Goal: Task Accomplishment & Management: Use online tool/utility

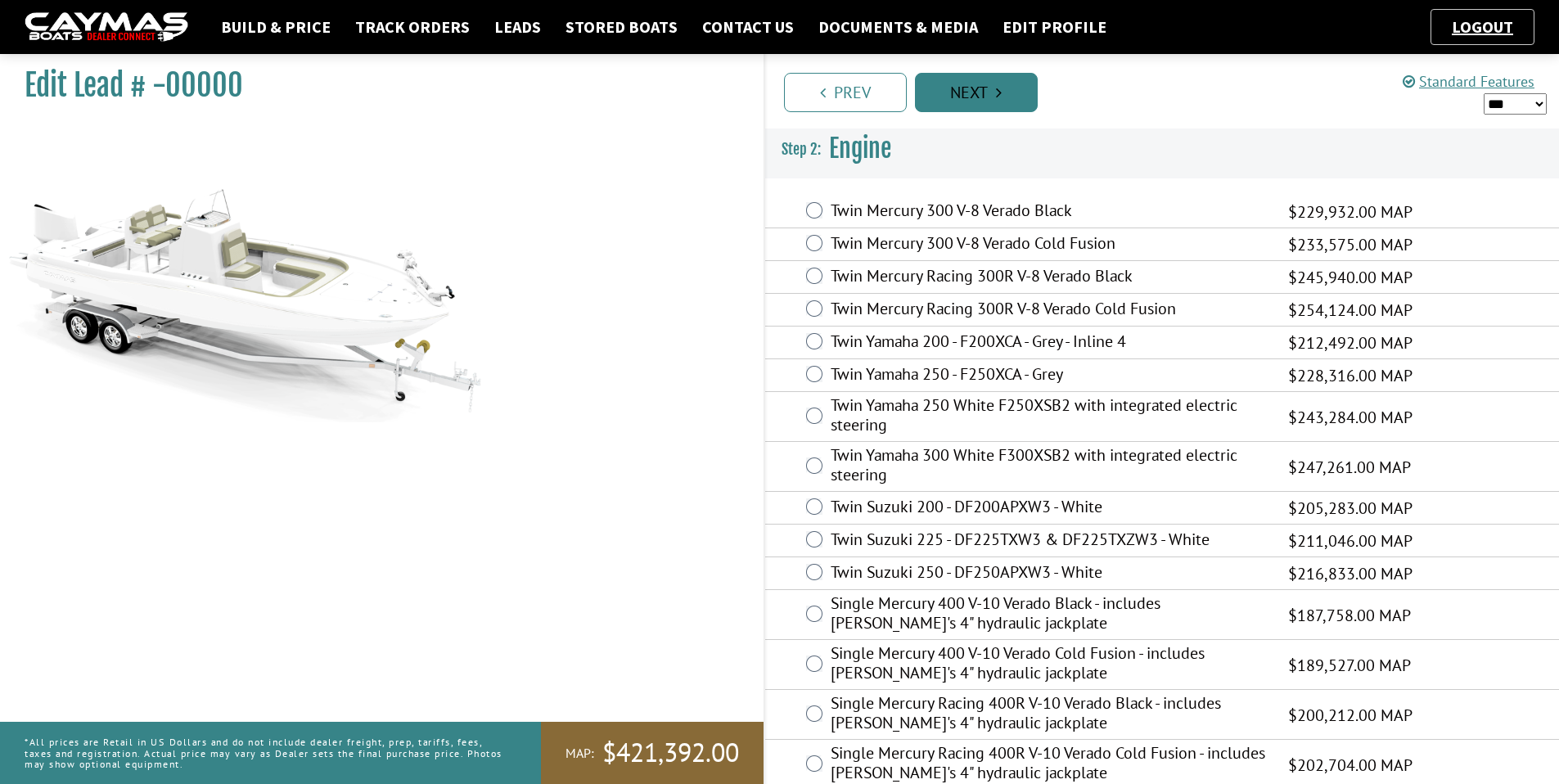
click at [993, 90] on link "Next" at bounding box center [976, 93] width 123 height 39
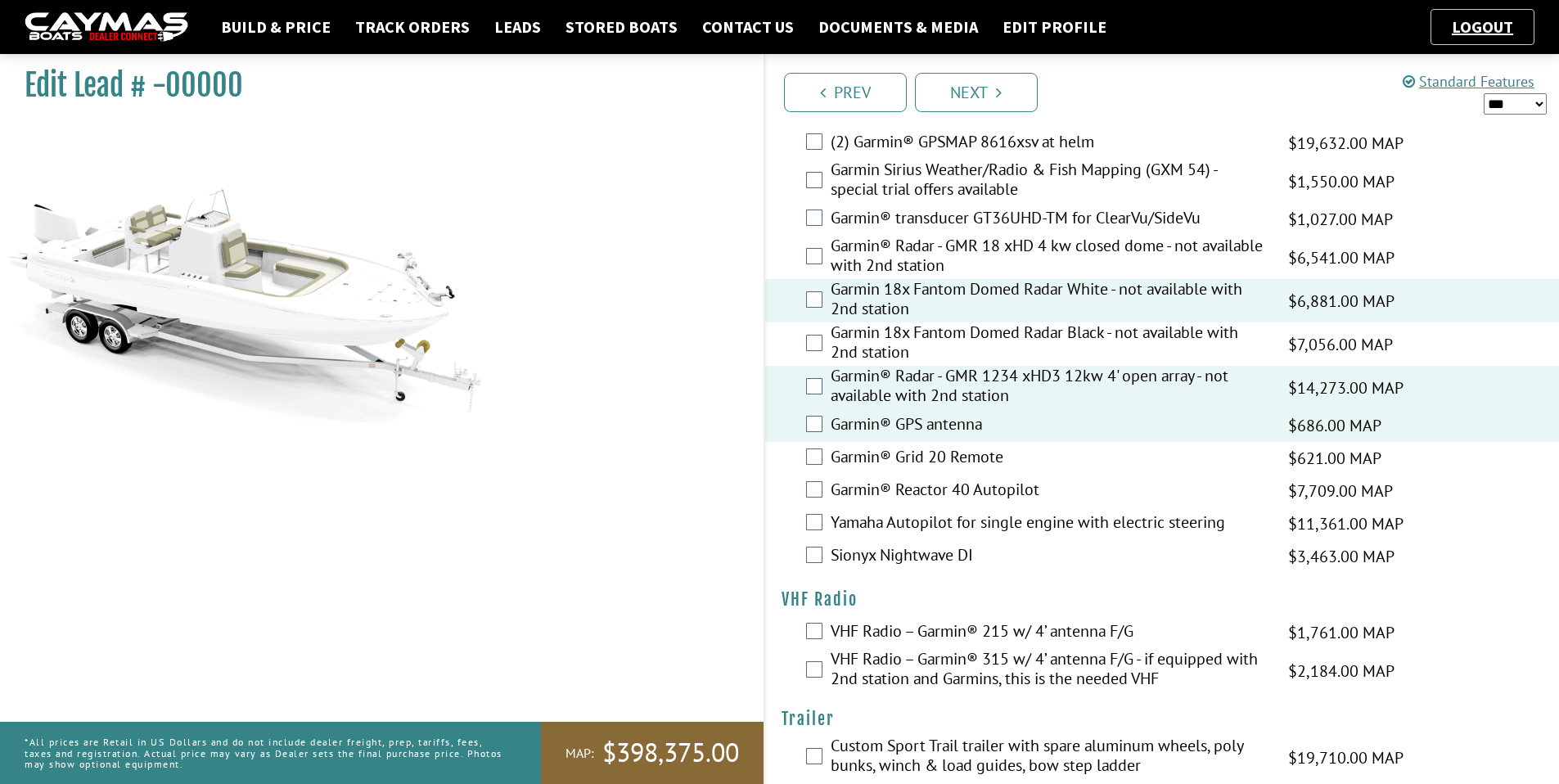
scroll to position [4472, 0]
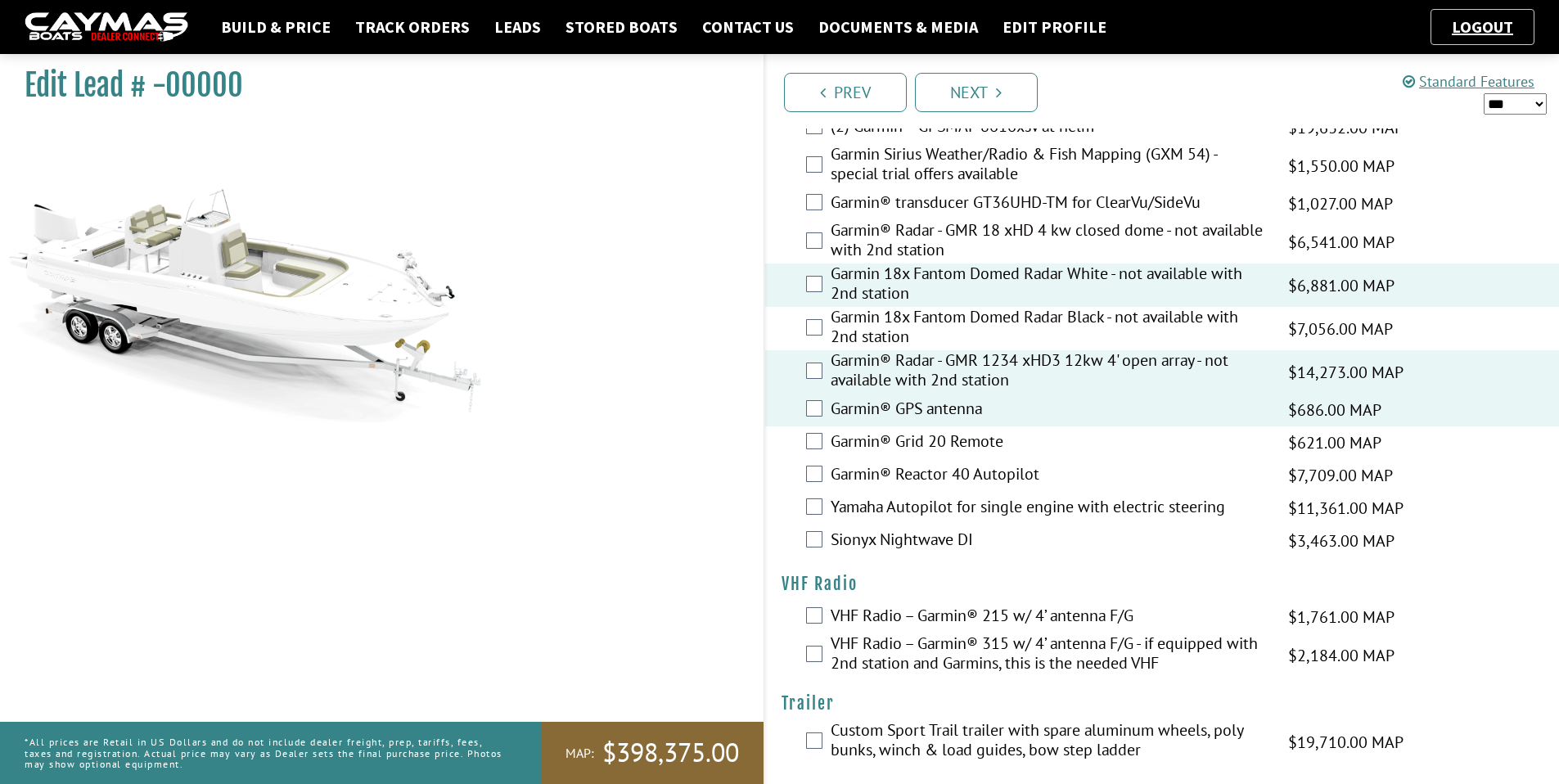
click at [818, 744] on div "Custom Sport Trail trailer with spare aluminum wheels, poly bunks, winch & load…" at bounding box center [1162, 741] width 795 height 44
click at [818, 739] on div "Custom Sport Trail trailer with spare aluminum wheels, poly bunks, winch & load…" at bounding box center [1162, 741] width 795 height 44
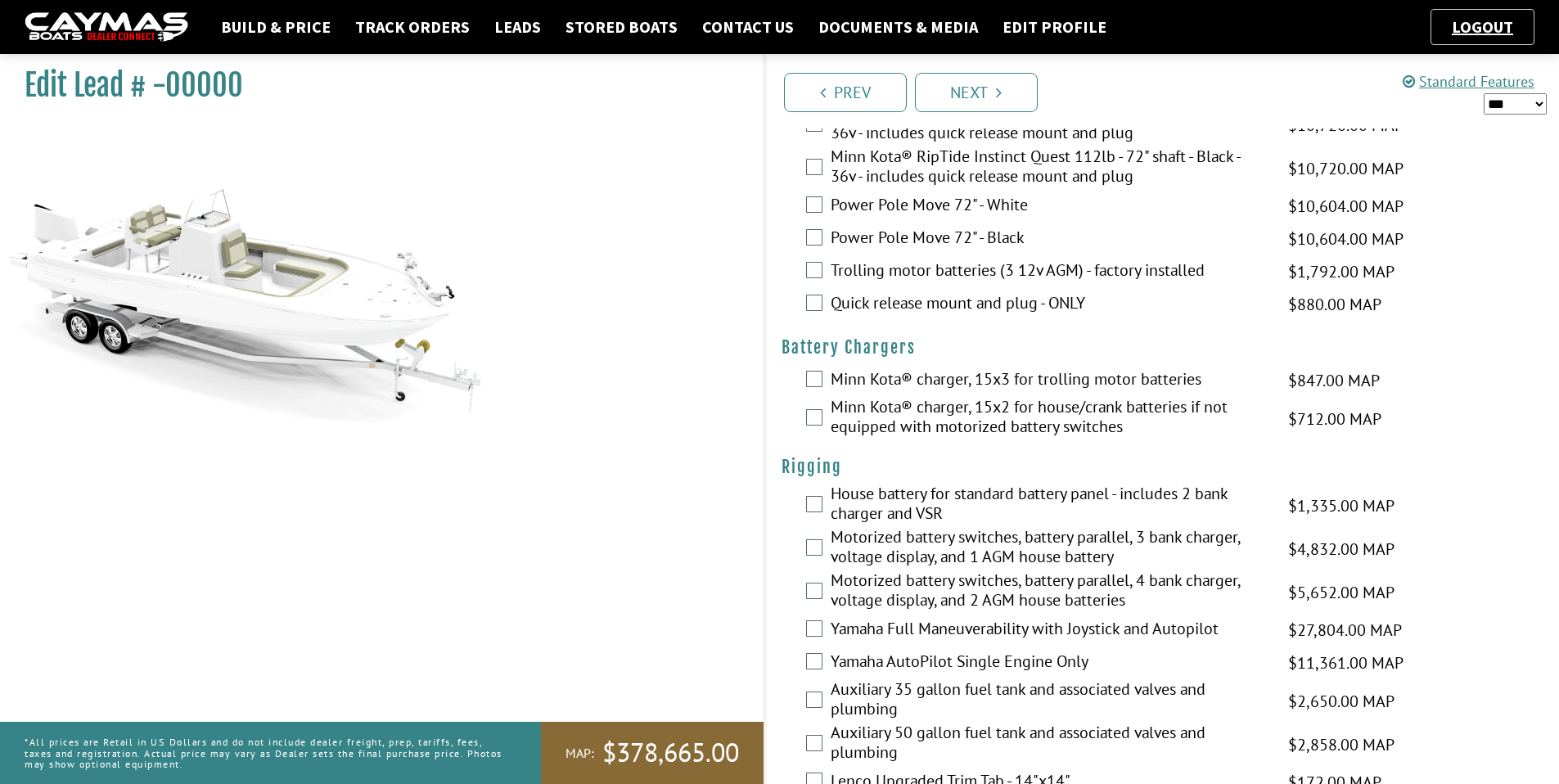
scroll to position [0, 0]
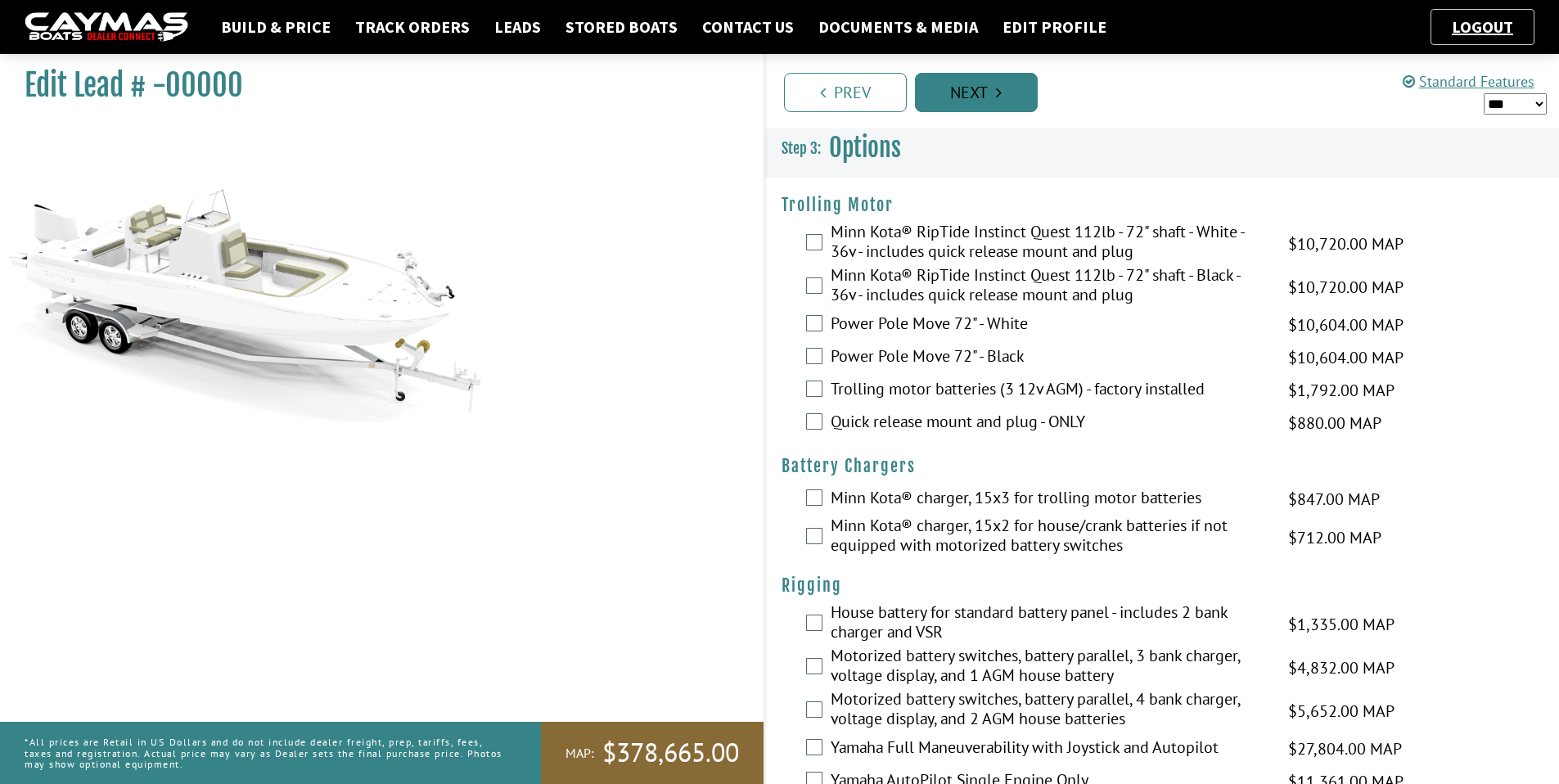
click at [995, 108] on link "Next" at bounding box center [976, 93] width 123 height 39
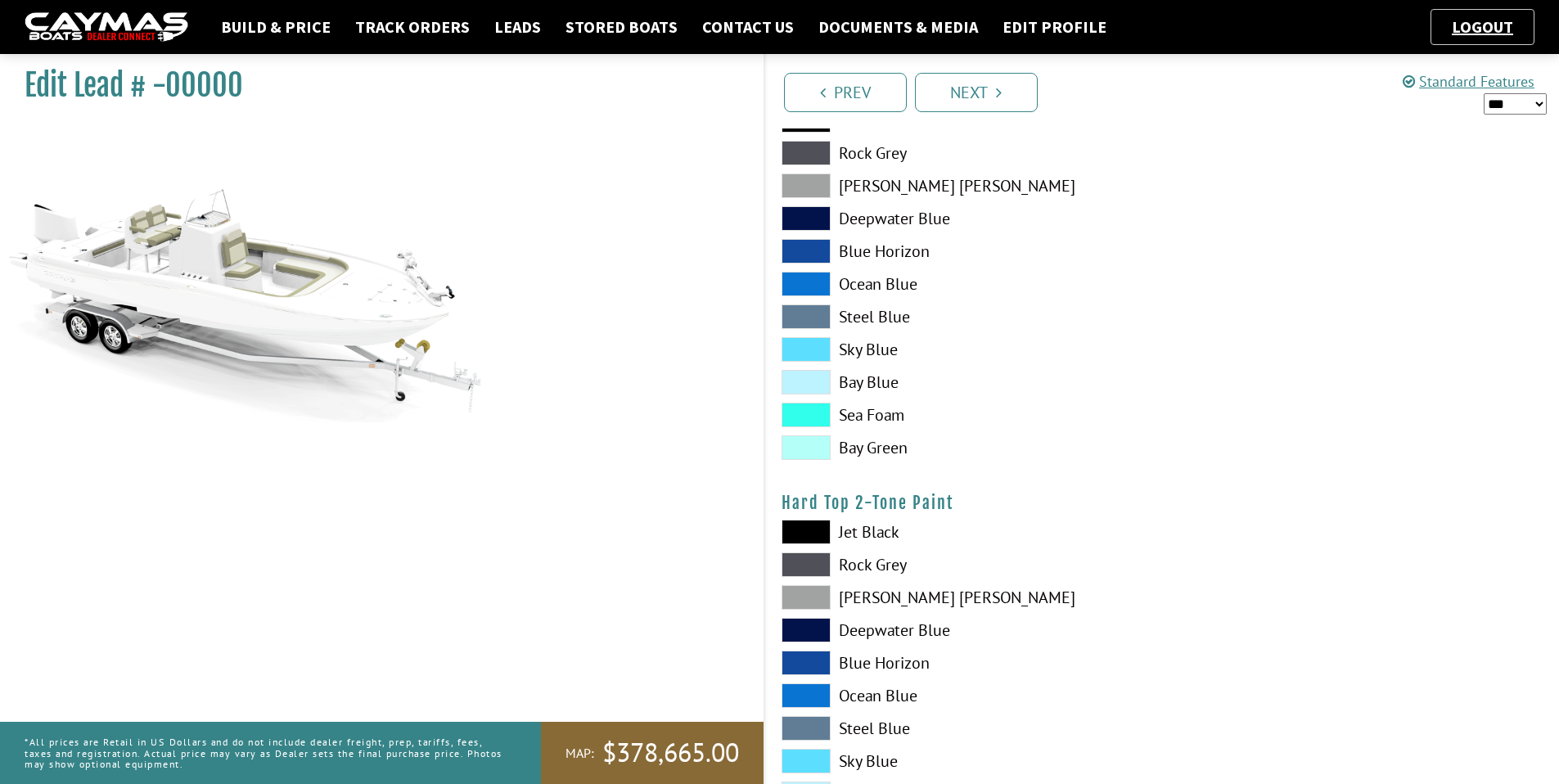
scroll to position [1717, 0]
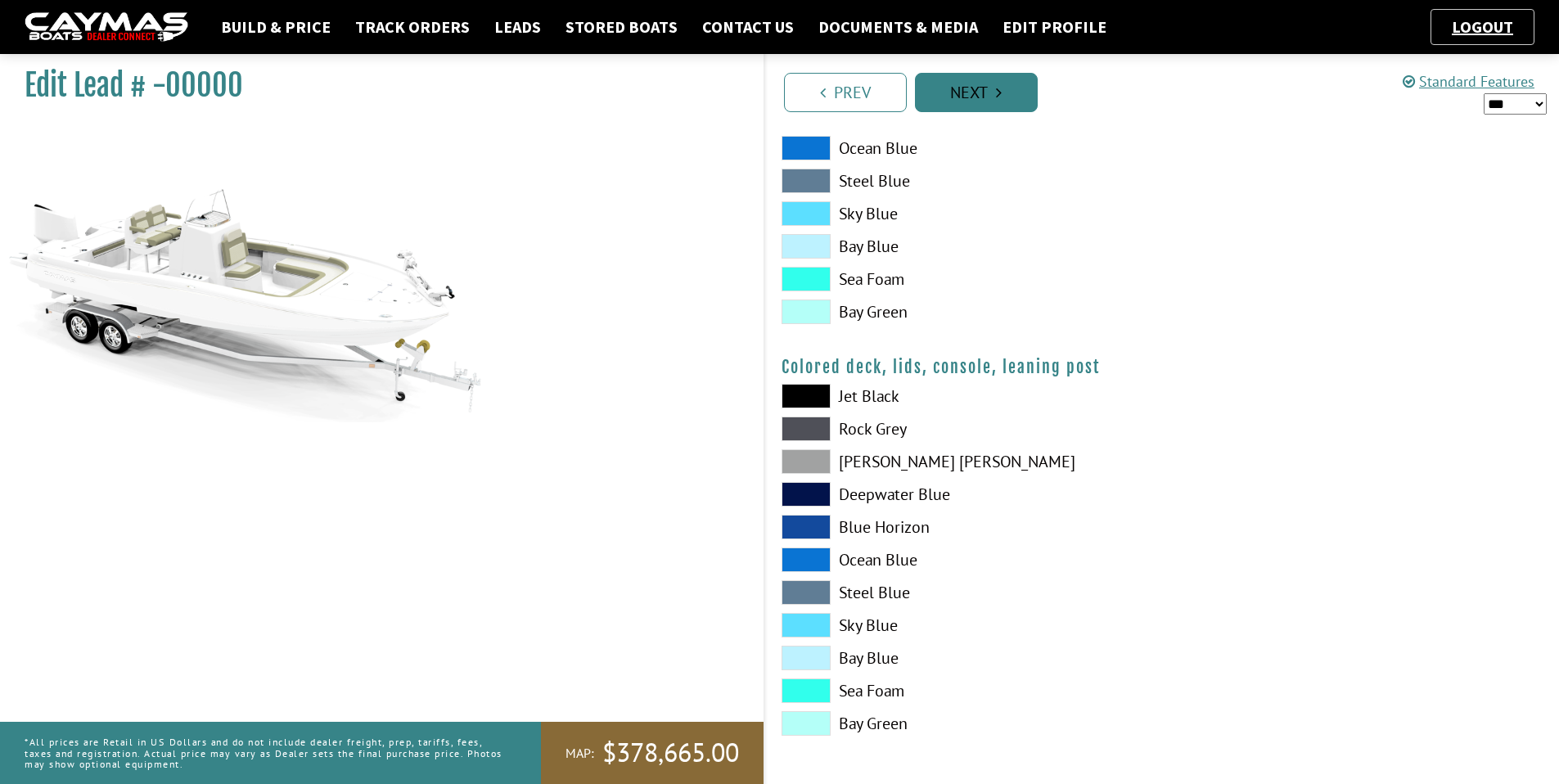
click at [984, 86] on link "Next" at bounding box center [976, 93] width 123 height 39
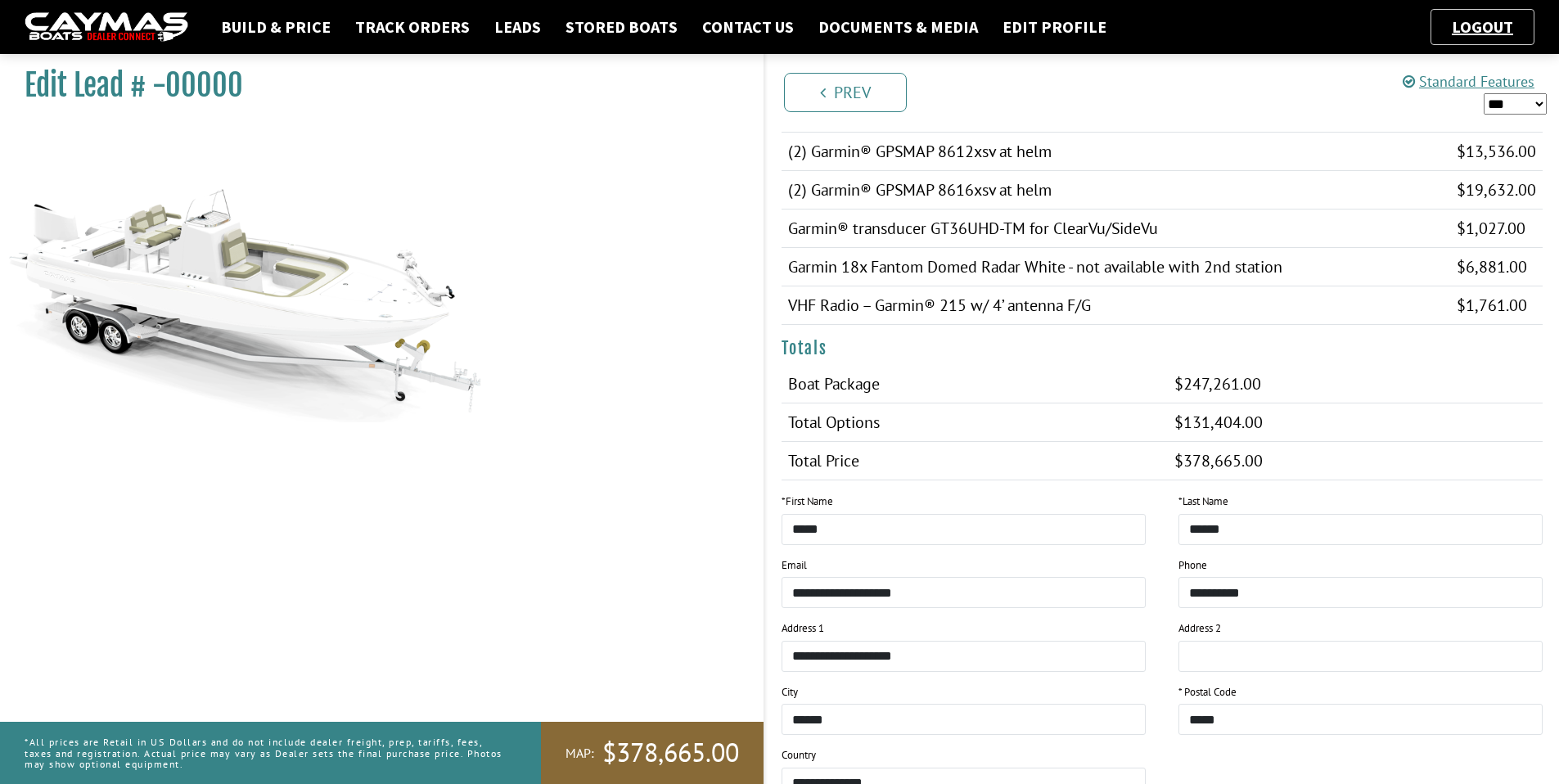
scroll to position [1558, 0]
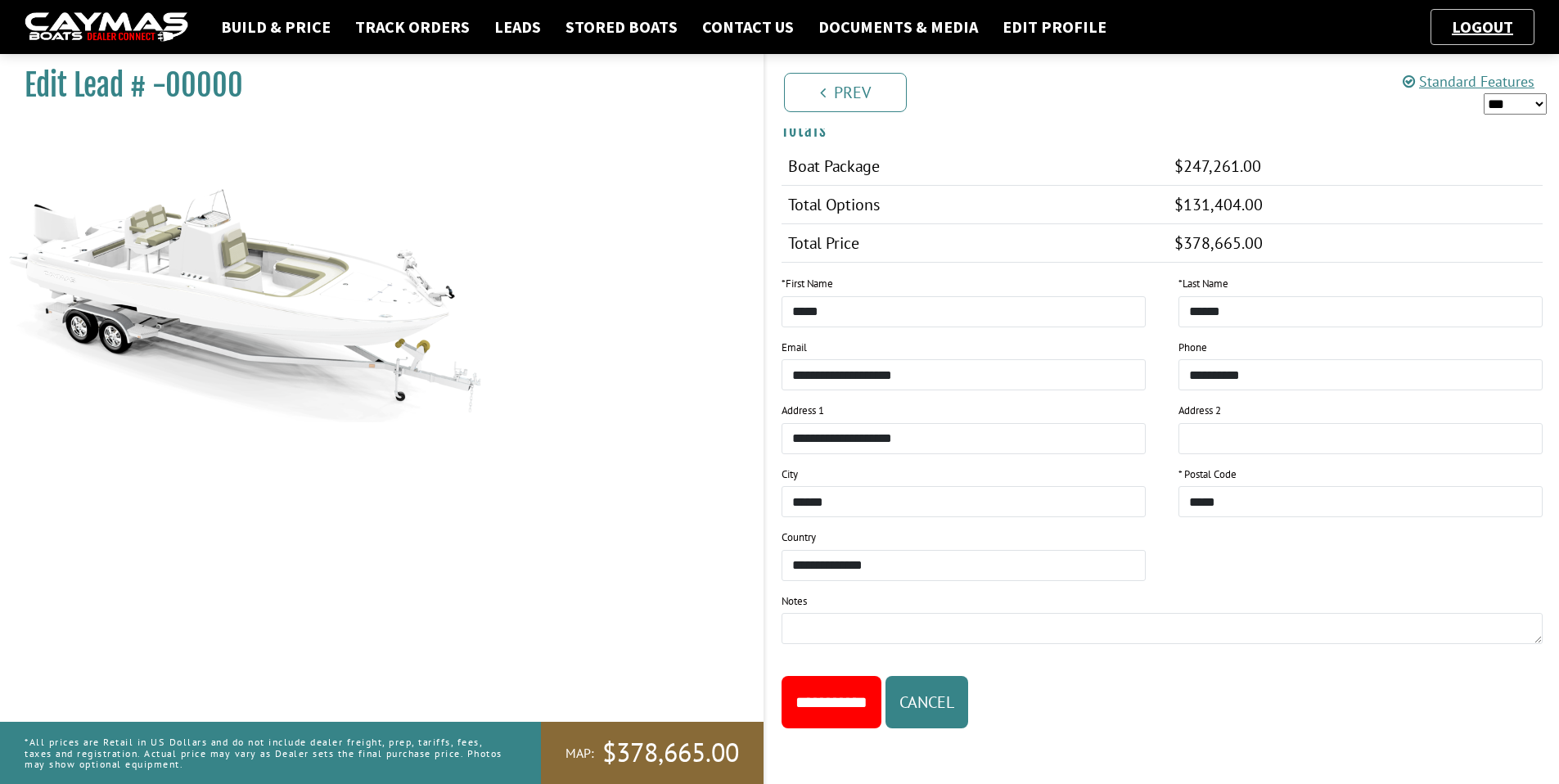
click at [872, 702] on input "**********" at bounding box center [831, 702] width 99 height 53
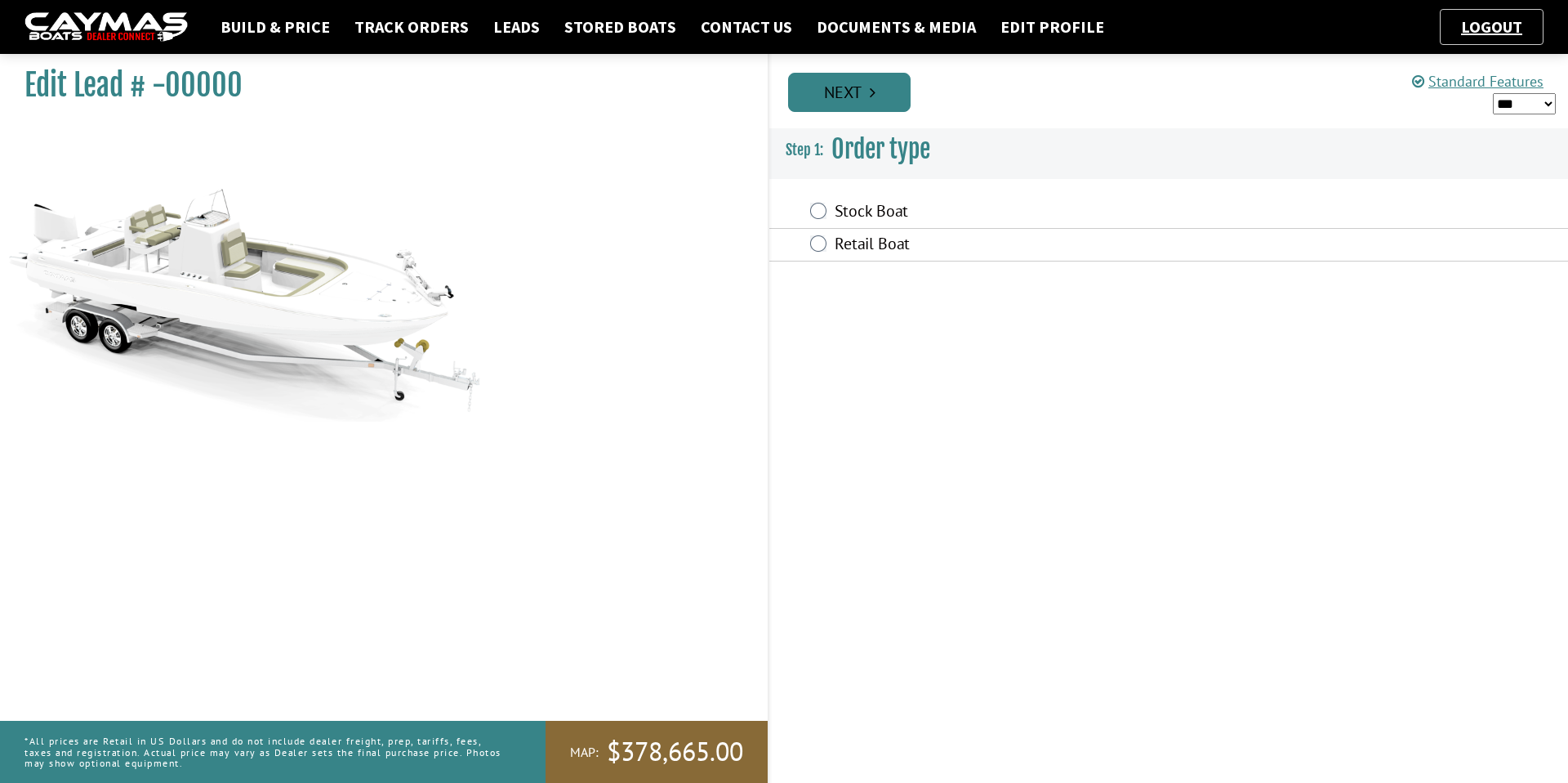
click at [870, 97] on icon "Pagination" at bounding box center [873, 92] width 6 height 17
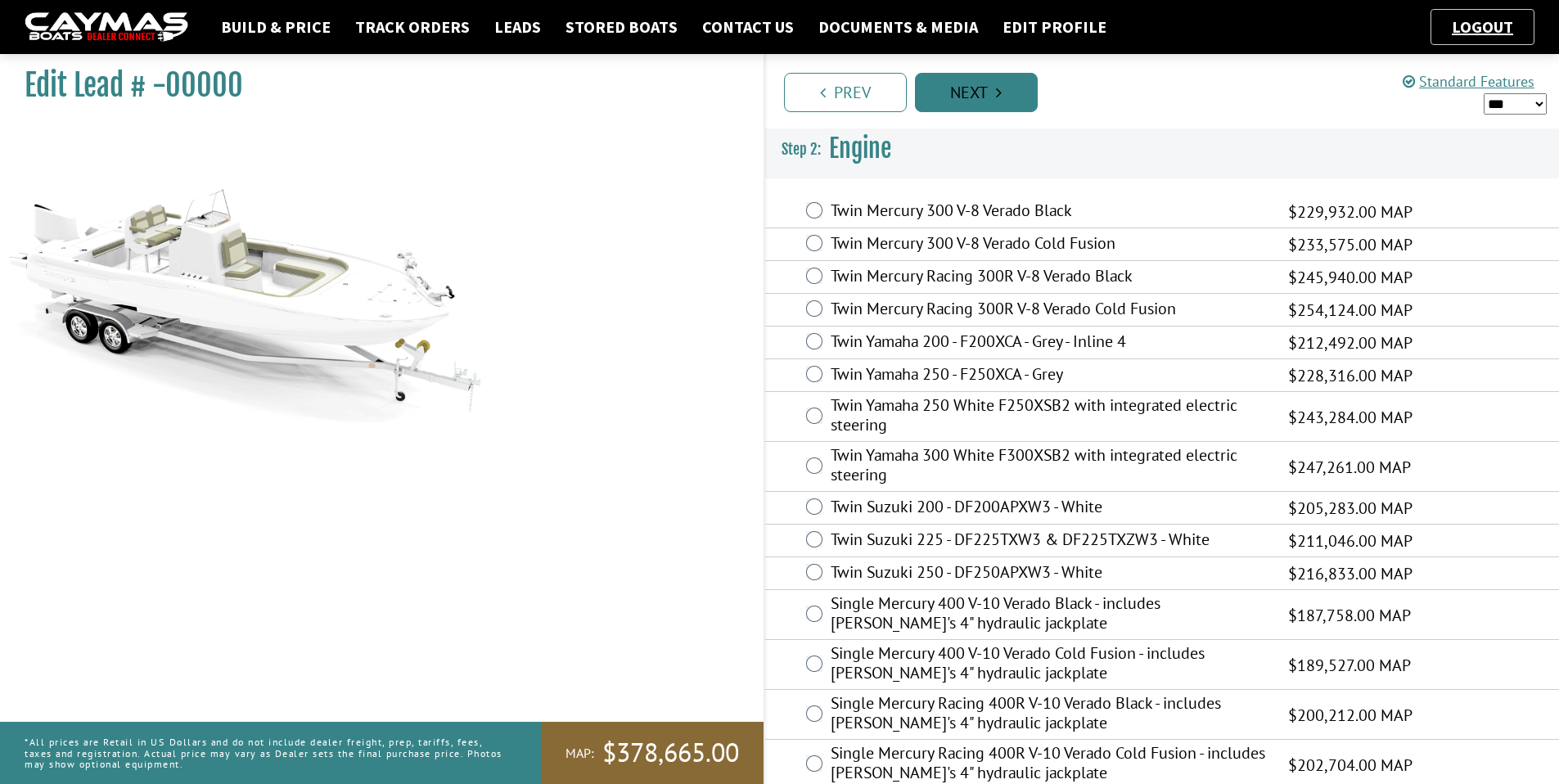
click at [949, 83] on link "Next" at bounding box center [976, 93] width 123 height 39
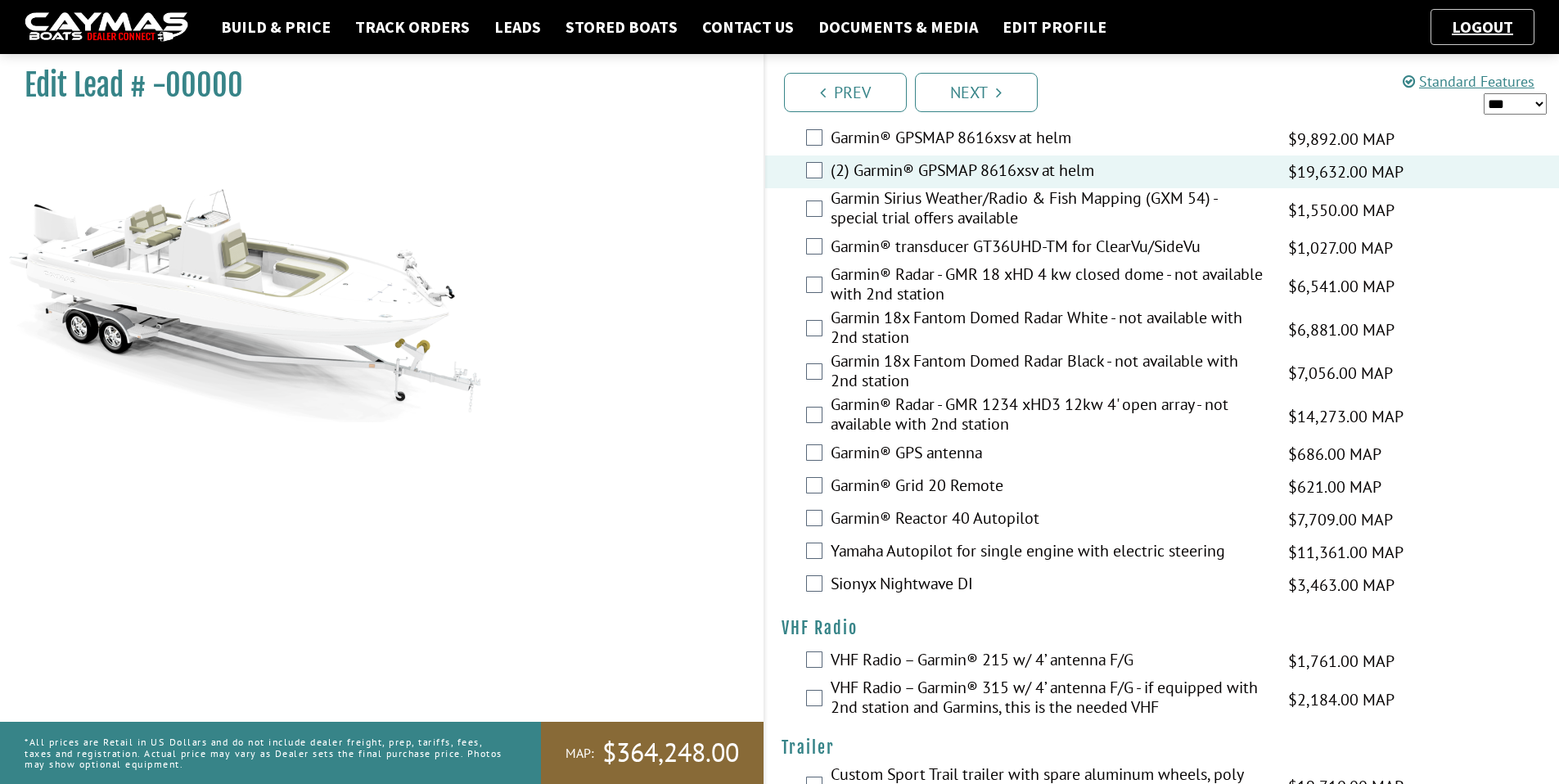
scroll to position [4472, 0]
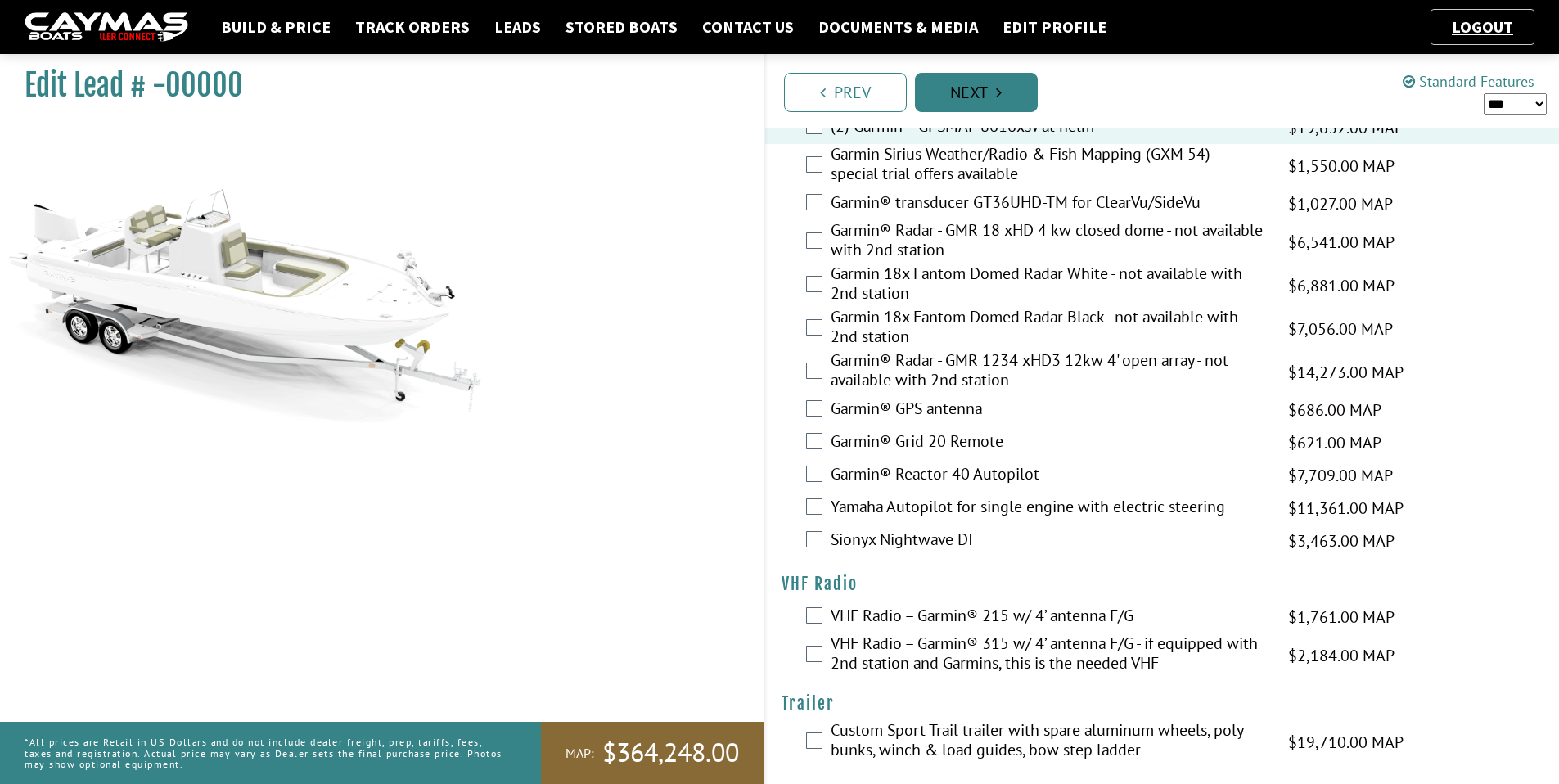
click at [979, 89] on link "Next" at bounding box center [976, 93] width 123 height 39
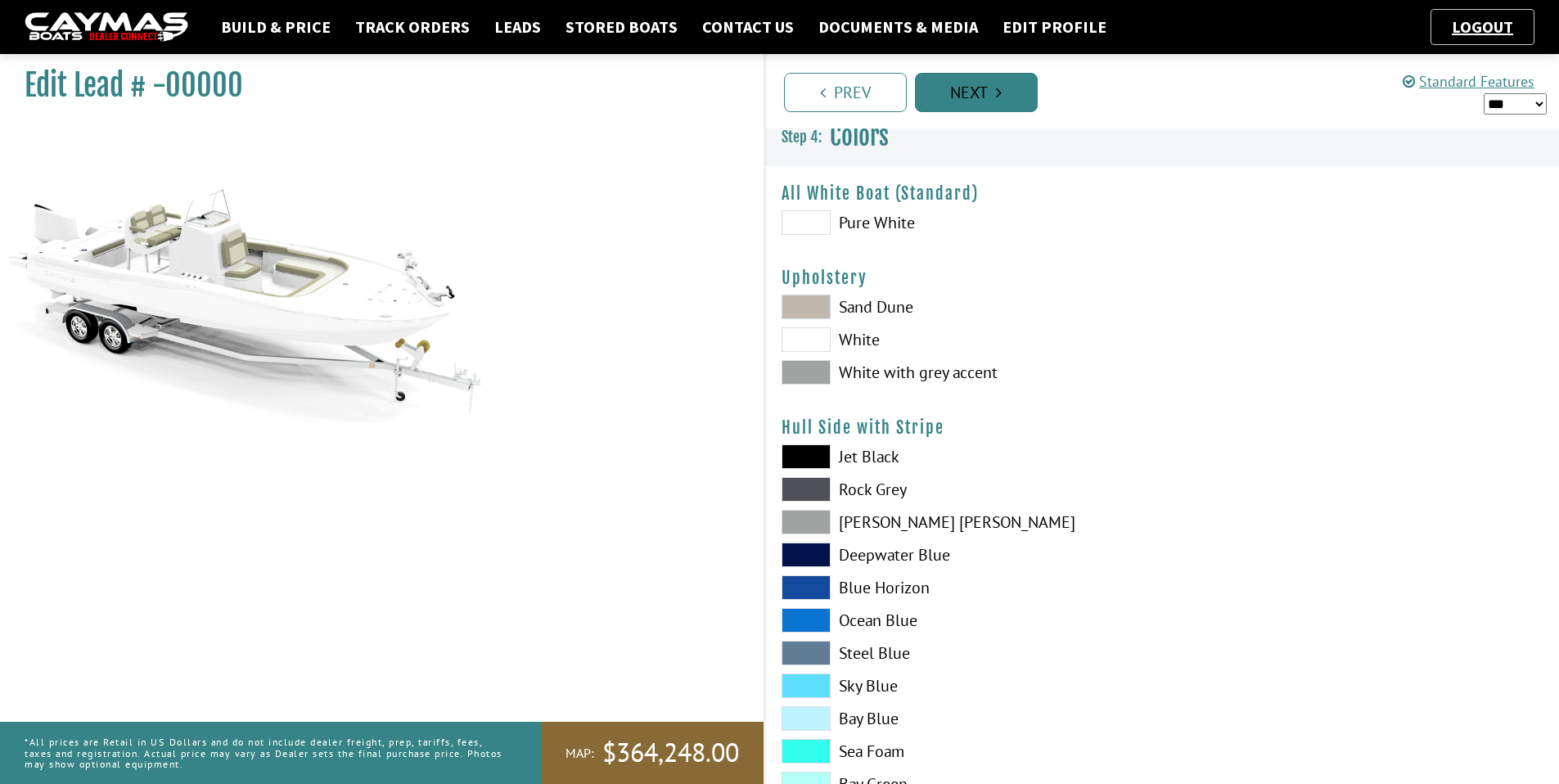
scroll to position [0, 0]
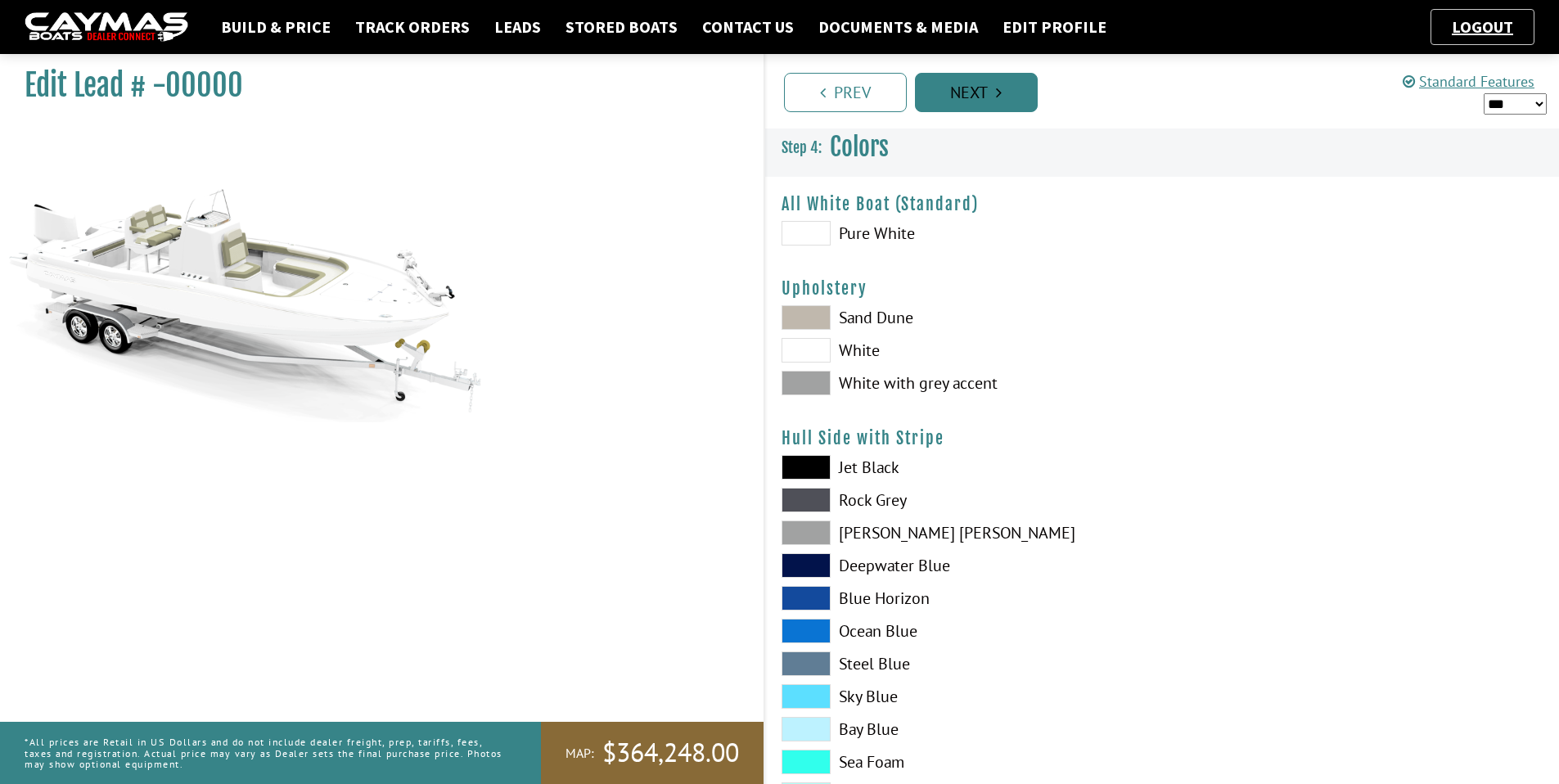
click at [979, 89] on link "Next" at bounding box center [976, 93] width 123 height 39
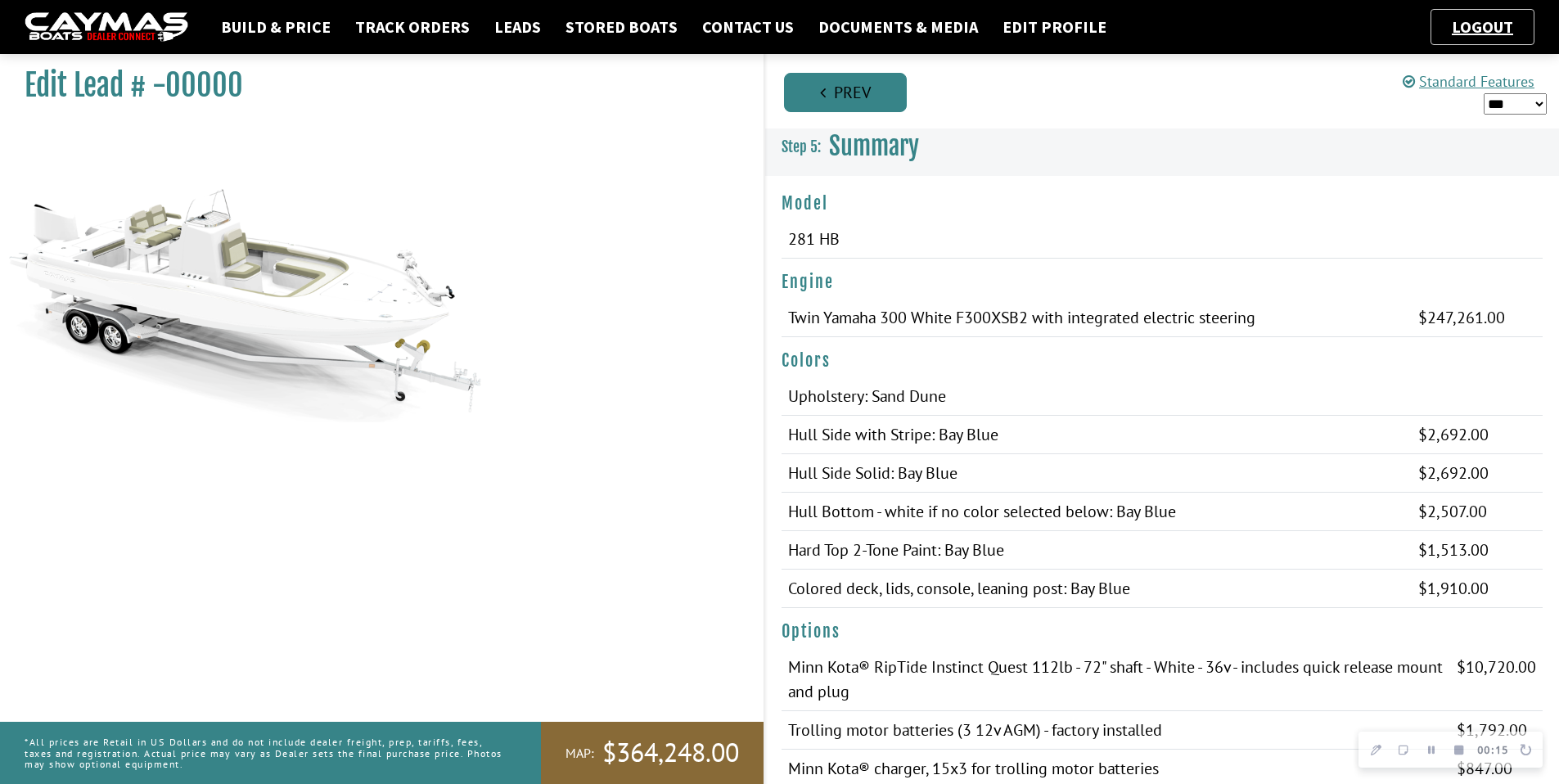
click at [817, 90] on link "Prev" at bounding box center [846, 93] width 123 height 39
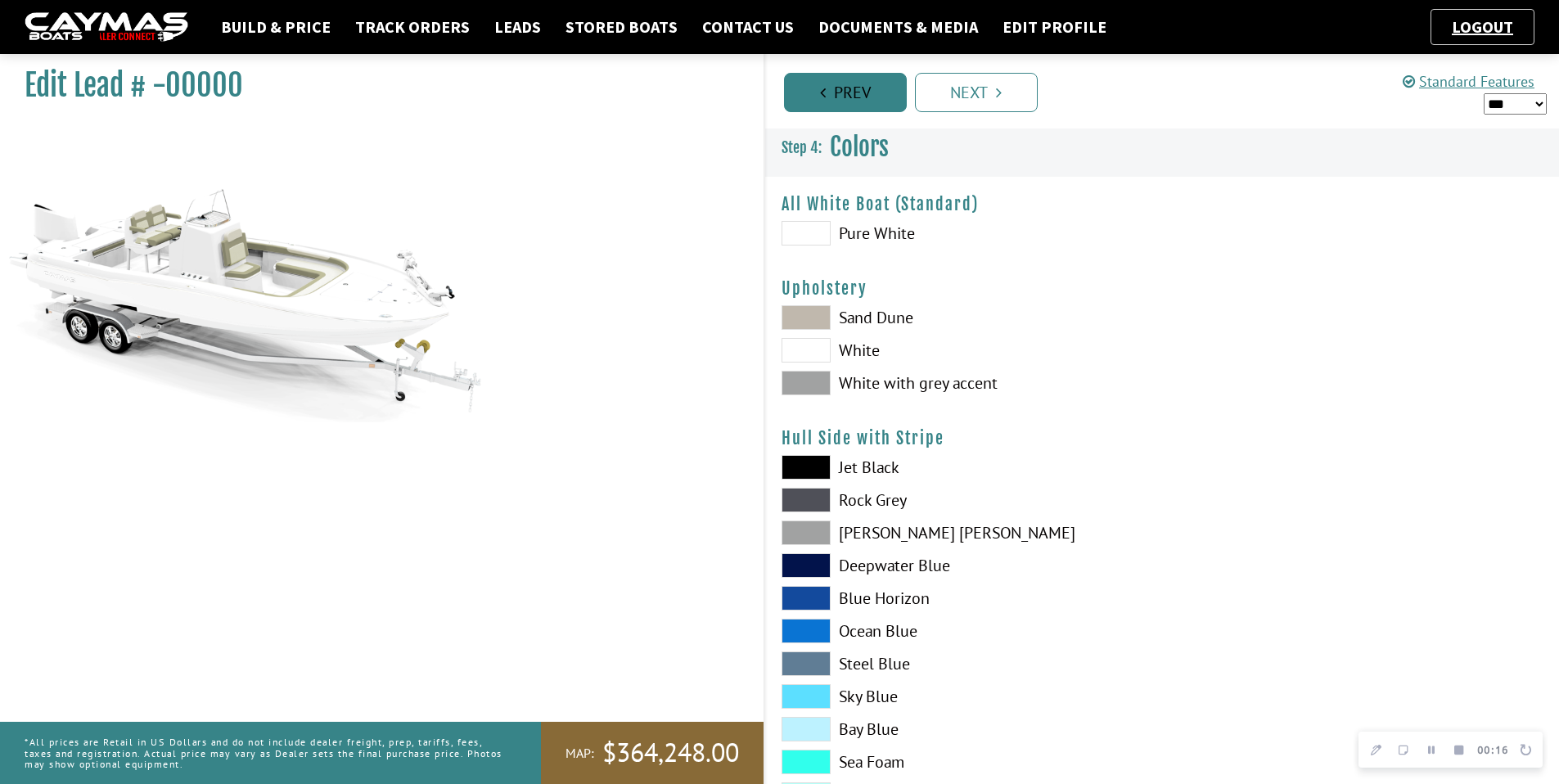
click at [817, 90] on link "Prev" at bounding box center [846, 93] width 123 height 39
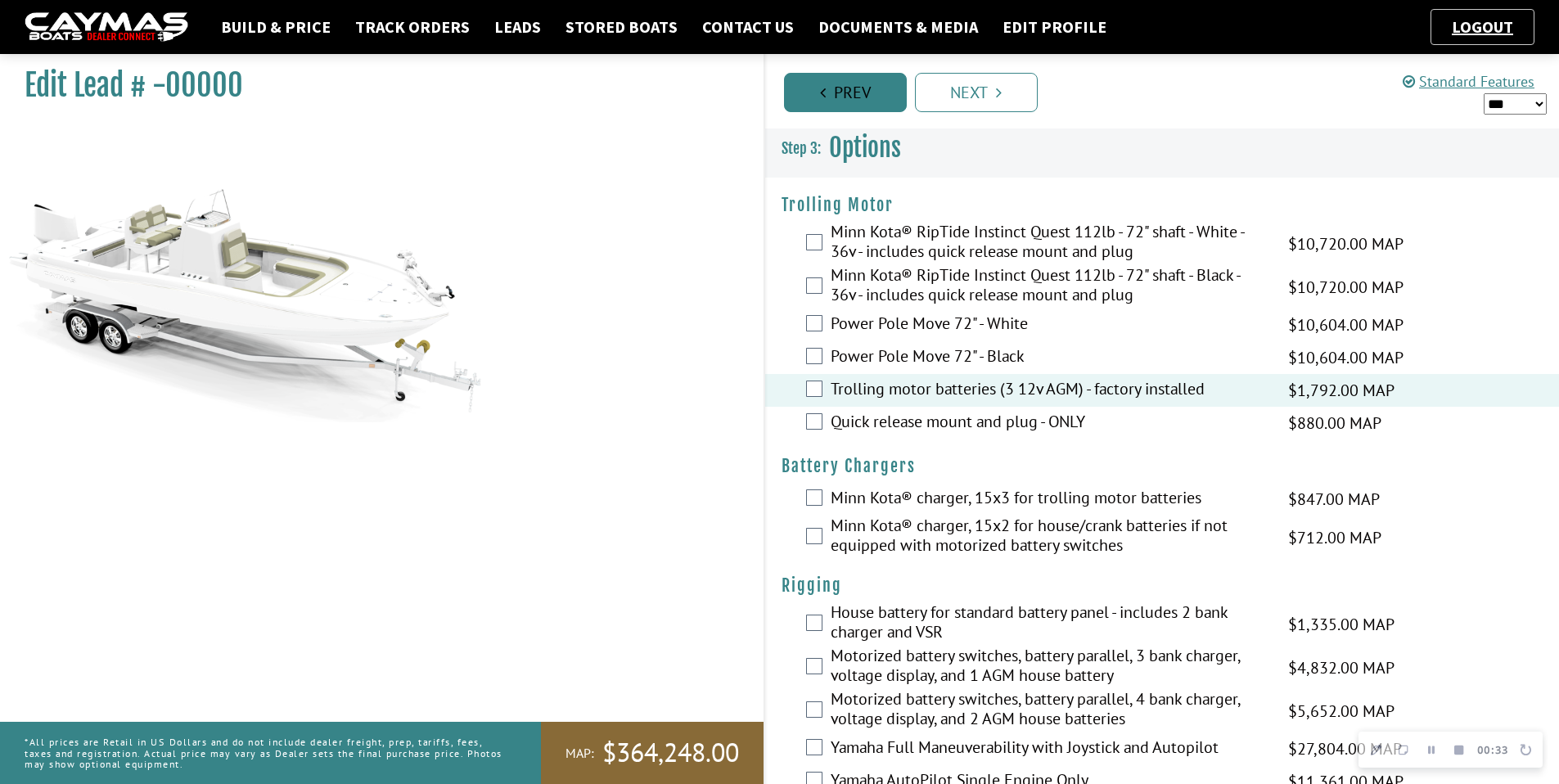
click at [836, 98] on link "Prev" at bounding box center [846, 93] width 123 height 39
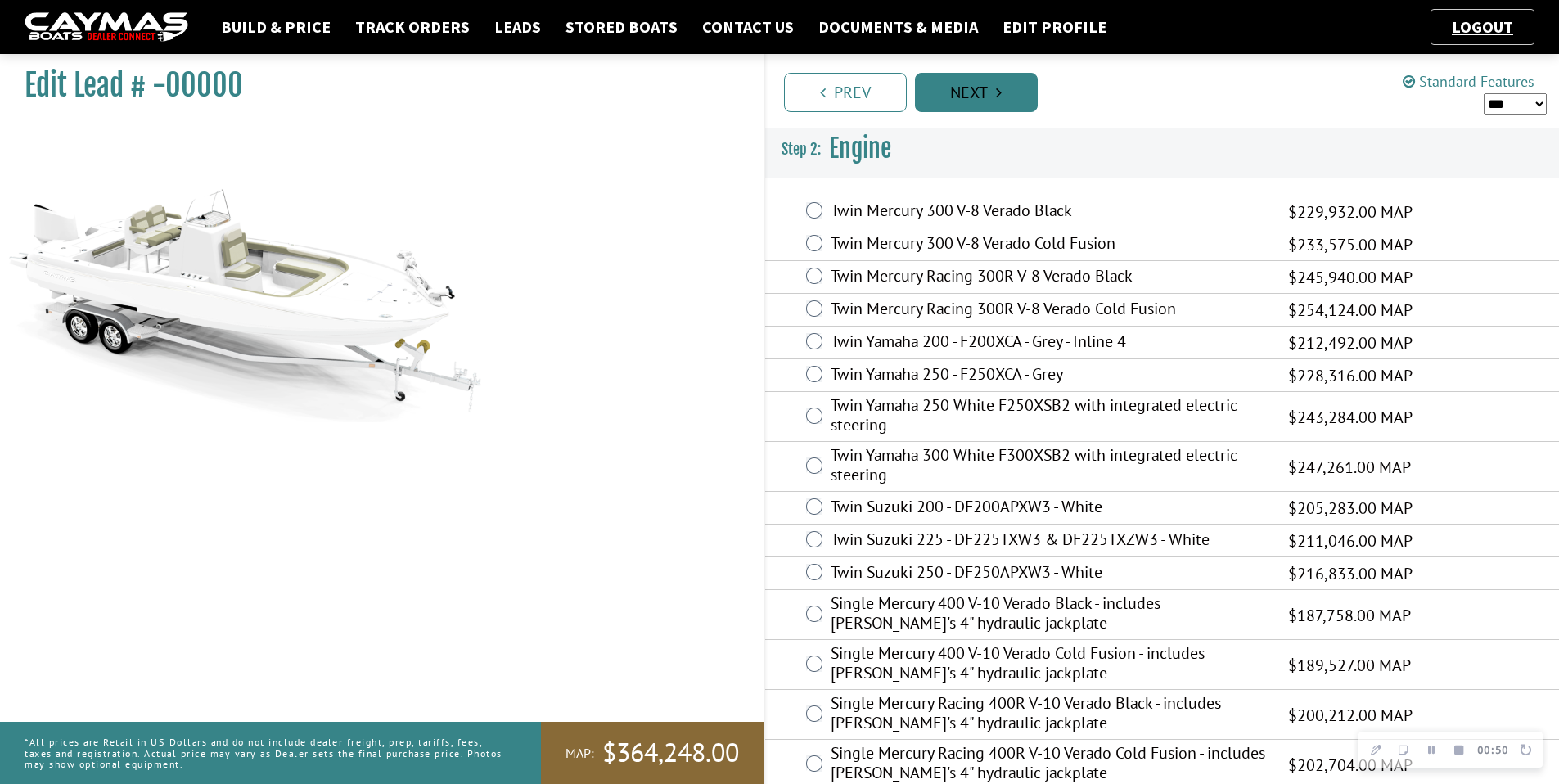
click at [953, 91] on link "Next" at bounding box center [976, 93] width 123 height 39
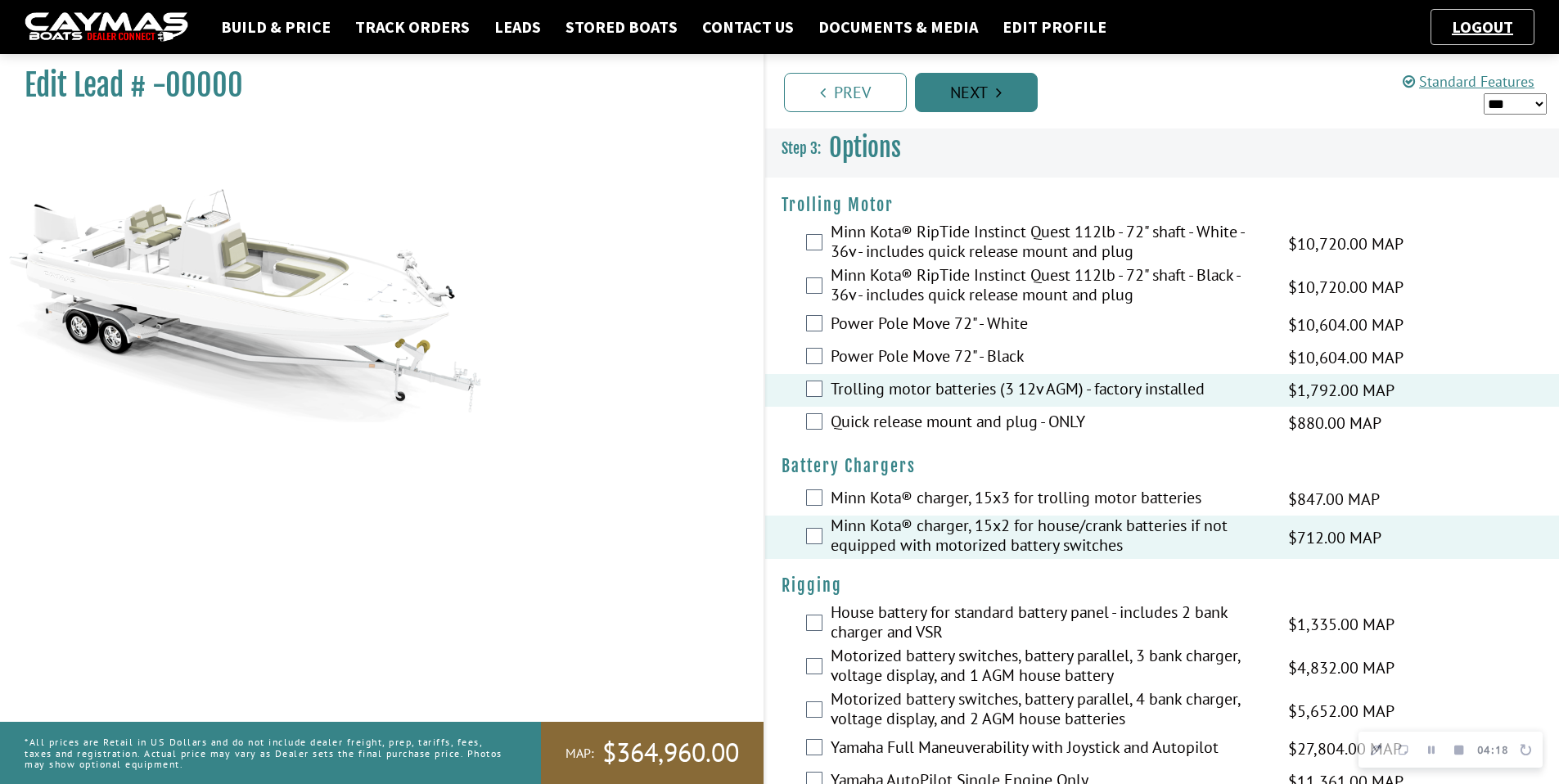
click at [990, 85] on link "Next" at bounding box center [976, 93] width 123 height 39
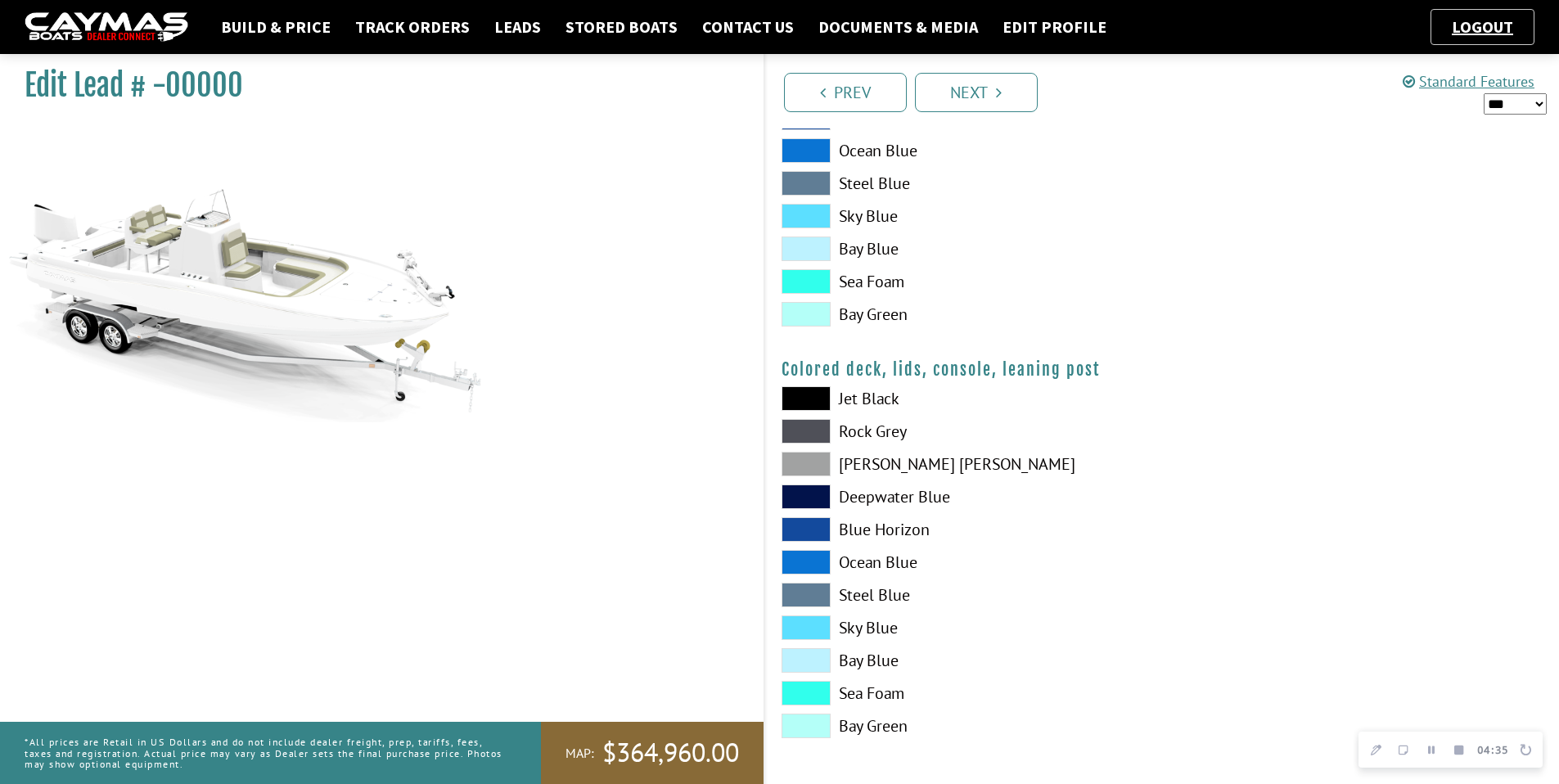
scroll to position [1717, 0]
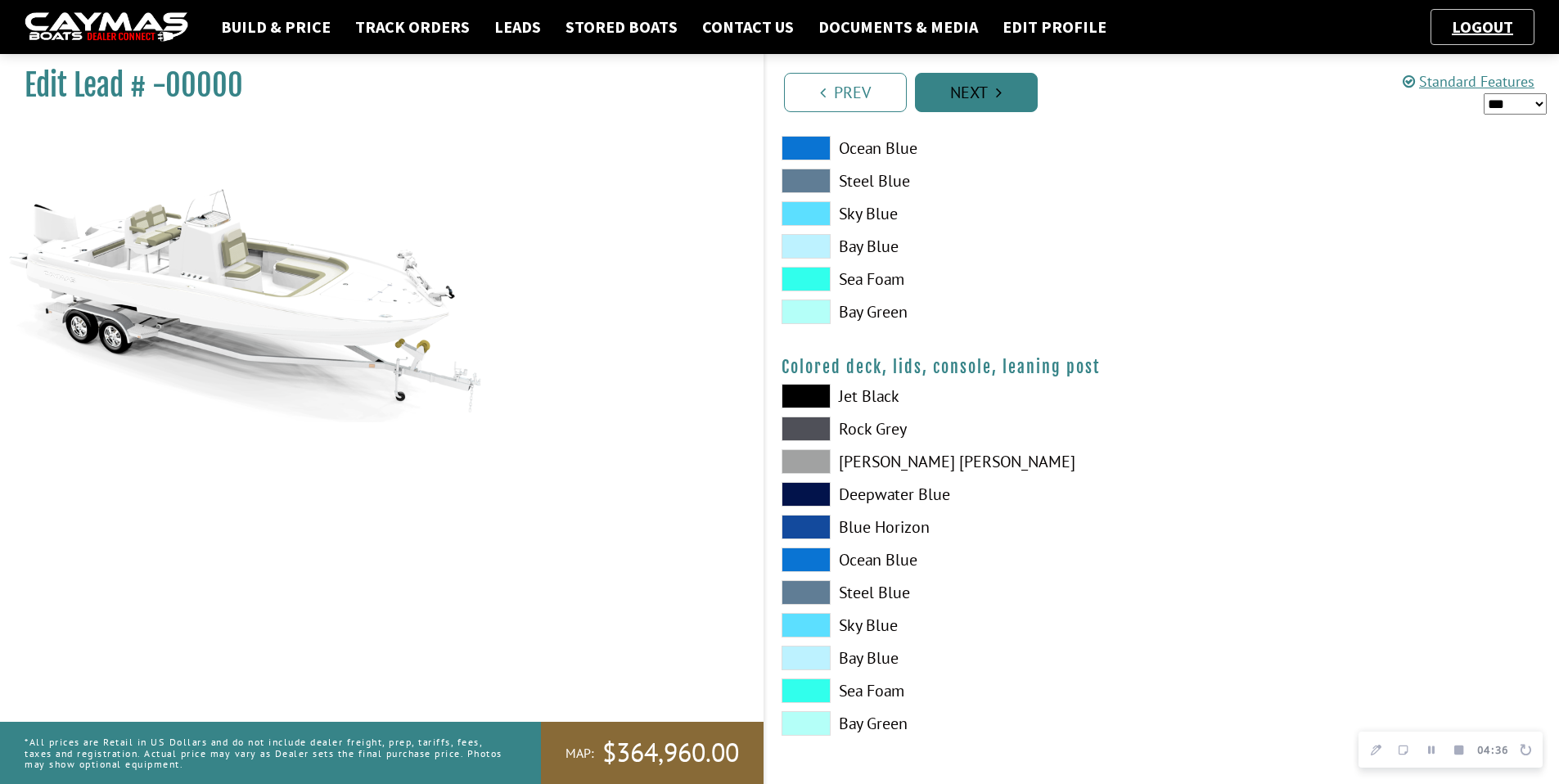
click at [987, 90] on link "Next" at bounding box center [976, 93] width 123 height 39
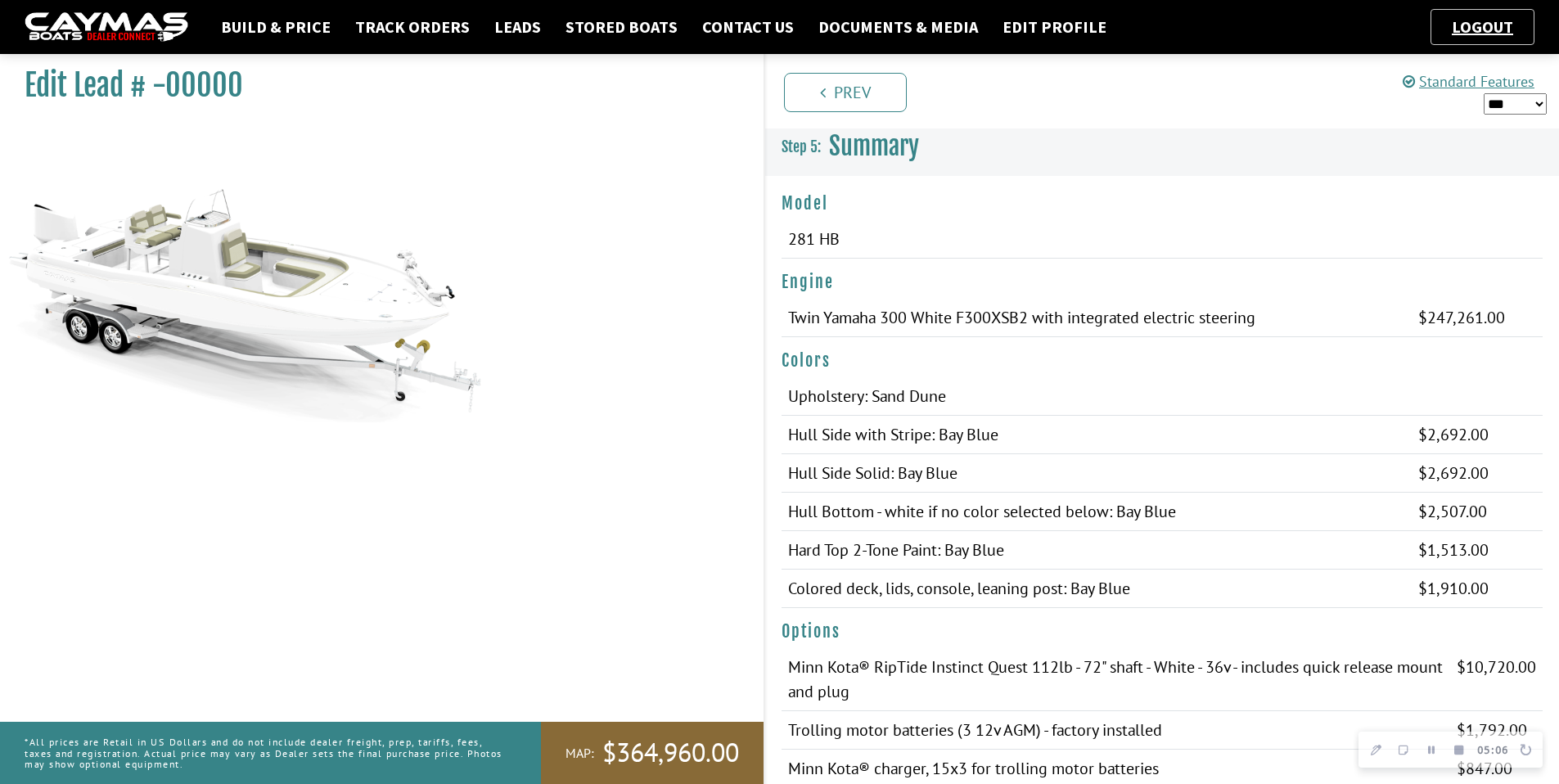
scroll to position [1660, 0]
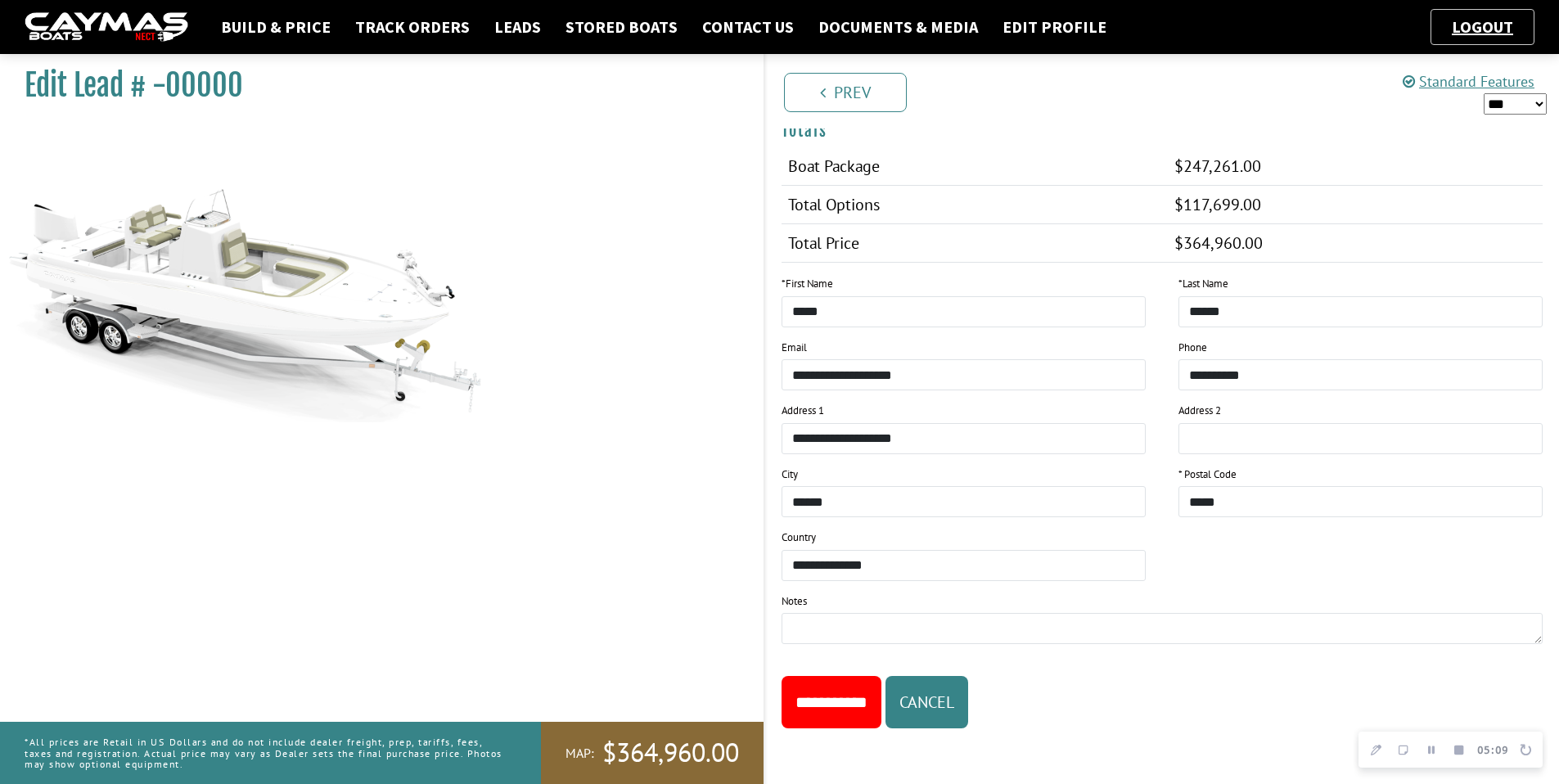
click at [1460, 751] on icon "Finish Recording" at bounding box center [1459, 748] width 9 height 9
